Goal: Navigation & Orientation: Find specific page/section

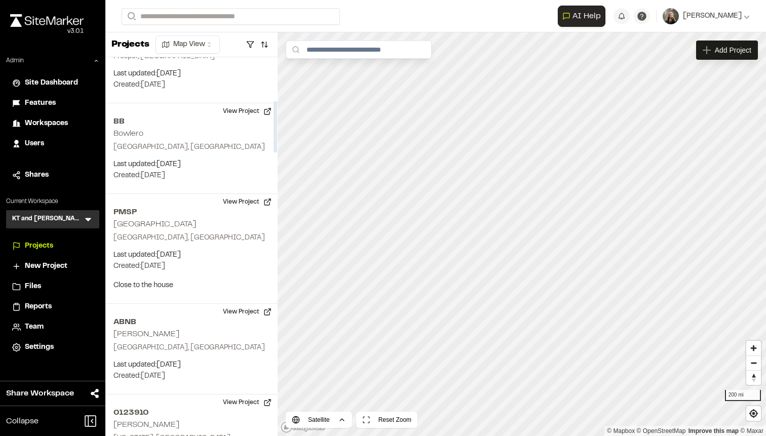
scroll to position [331, 0]
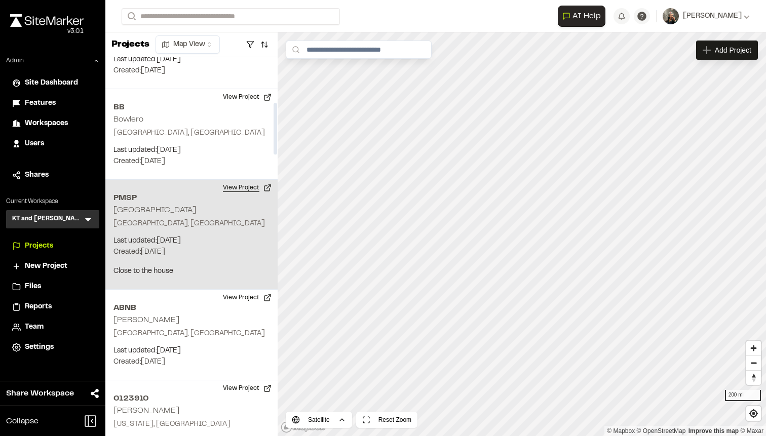
click at [228, 186] on button "View Project" at bounding box center [247, 188] width 61 height 16
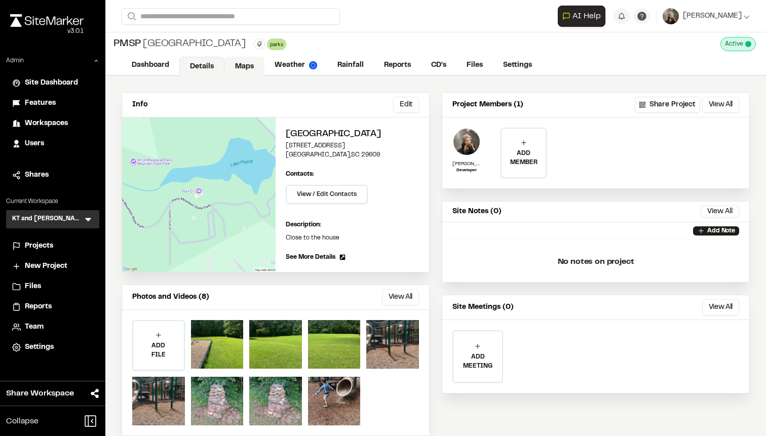
click at [242, 69] on link "Maps" at bounding box center [244, 66] width 40 height 19
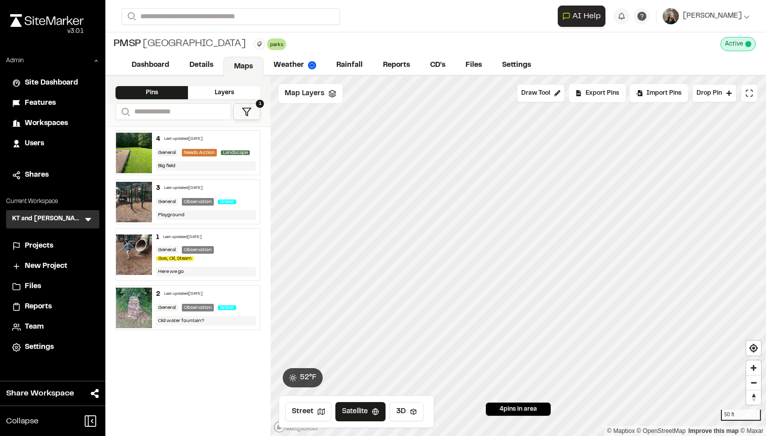
click at [141, 156] on img at bounding box center [134, 153] width 36 height 41
click at [139, 151] on img at bounding box center [134, 153] width 36 height 41
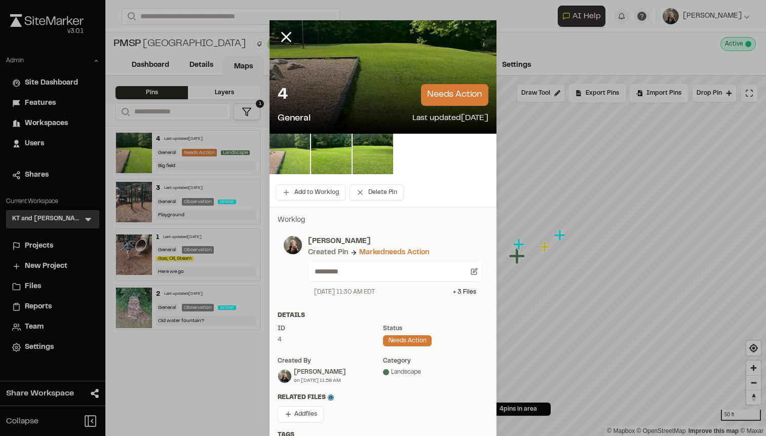
click at [297, 158] on img at bounding box center [289, 154] width 41 height 41
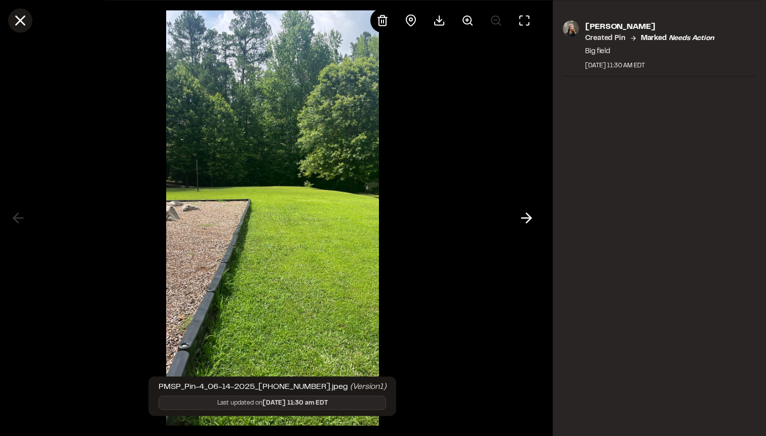
click at [22, 18] on line at bounding box center [20, 20] width 9 height 9
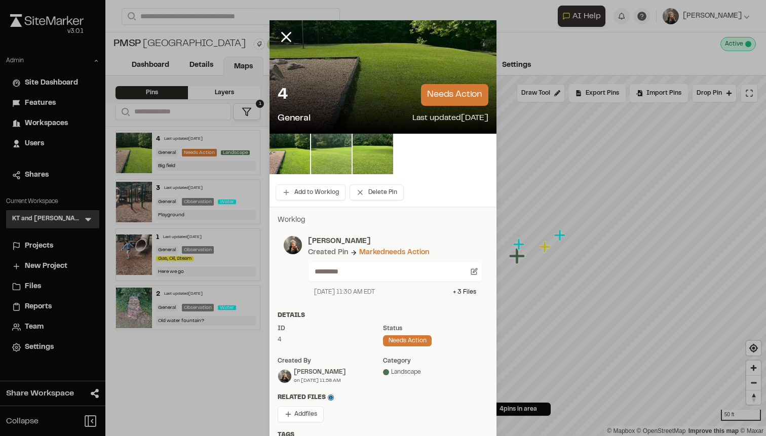
click at [325, 144] on img at bounding box center [331, 154] width 41 height 41
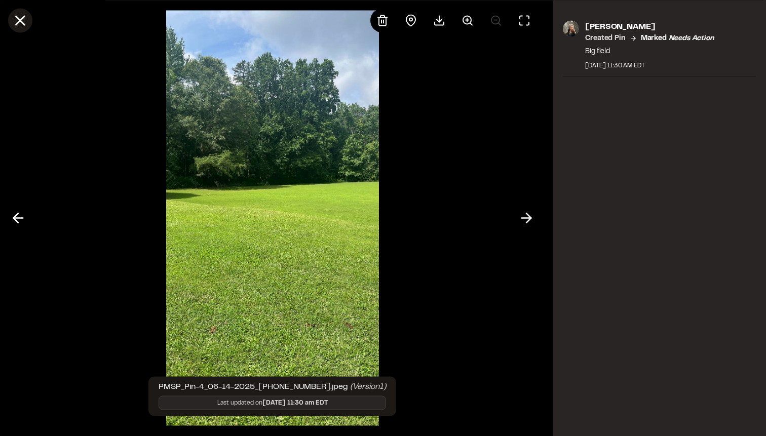
click at [16, 21] on icon at bounding box center [20, 20] width 17 height 17
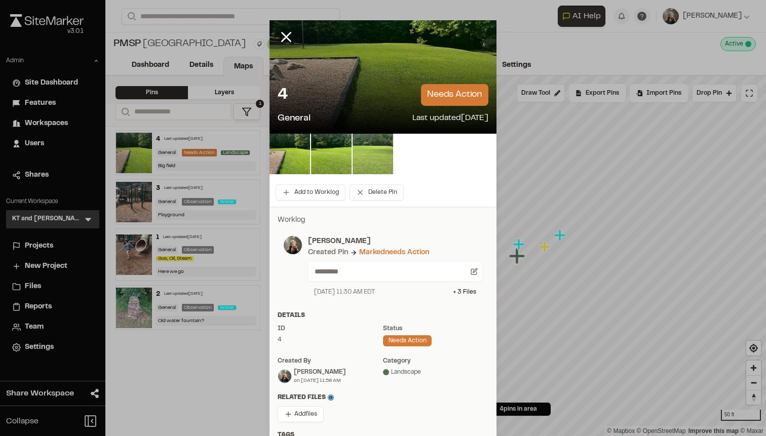
click at [385, 153] on img at bounding box center [373, 154] width 41 height 41
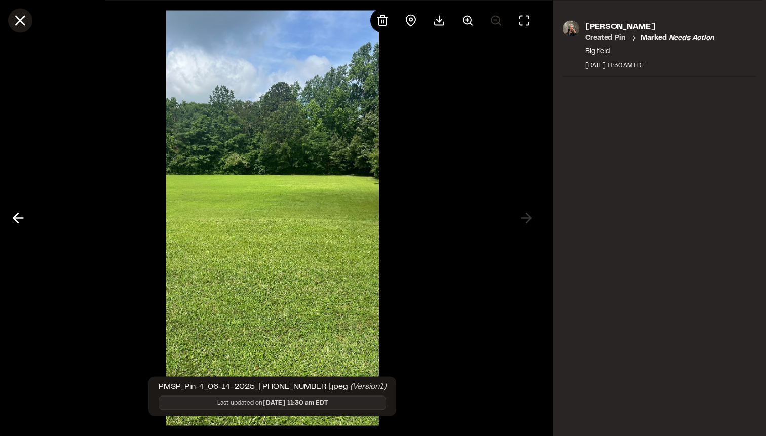
click at [17, 21] on icon at bounding box center [20, 20] width 17 height 17
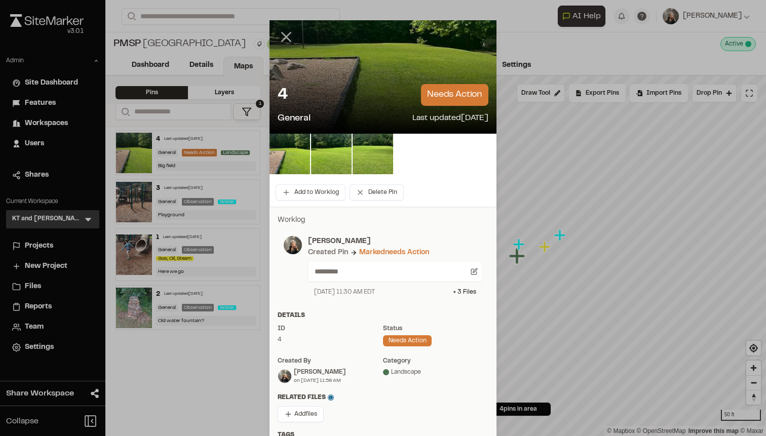
click at [288, 42] on icon at bounding box center [286, 36] width 17 height 17
